Goal: Find specific page/section: Find specific page/section

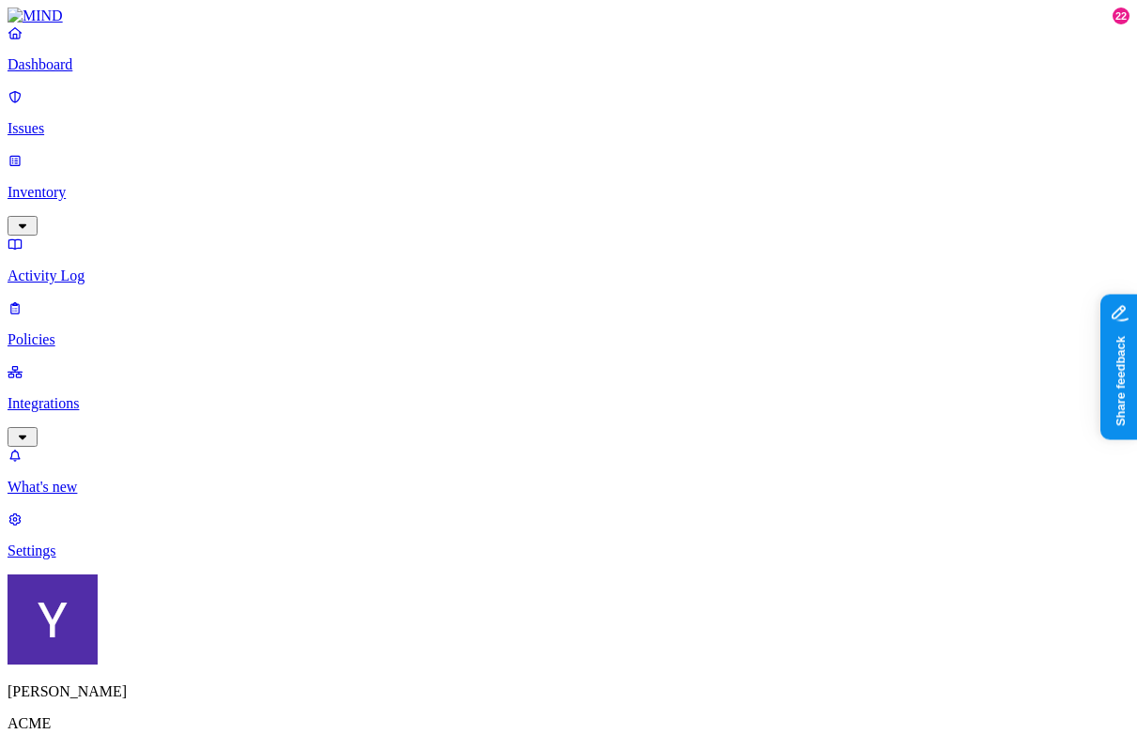
click at [578, 149] on div "All" at bounding box center [578, 152] width 0 height 17
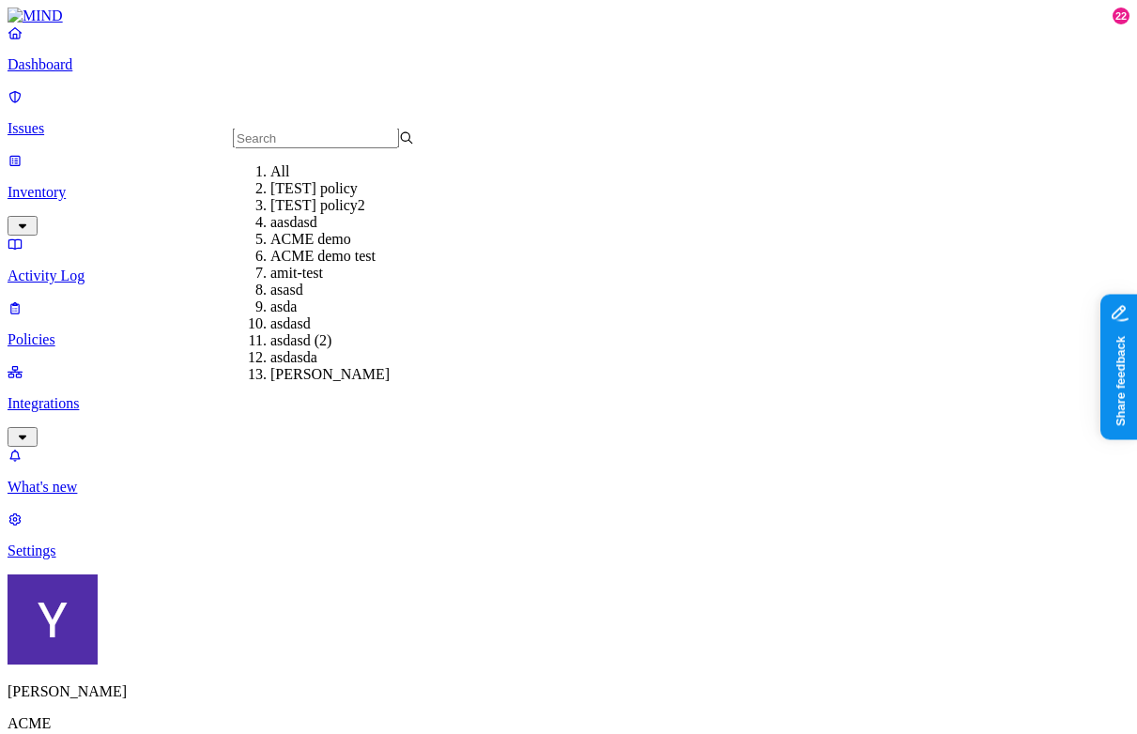
click at [315, 148] on div at bounding box center [323, 139] width 181 height 20
click at [307, 176] on div "All" at bounding box center [360, 171] width 181 height 17
